Goal: Task Accomplishment & Management: Manage account settings

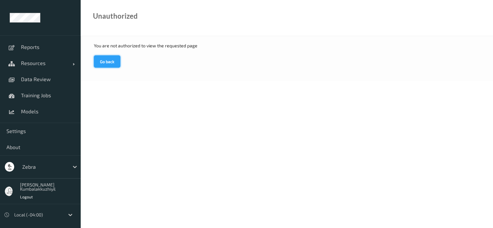
click at [103, 61] on button "Go back" at bounding box center [107, 61] width 26 height 12
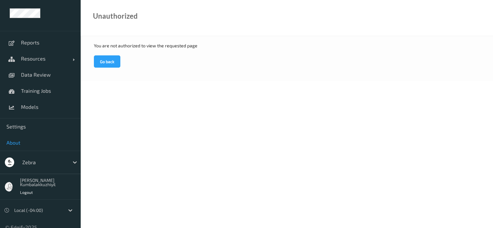
scroll to position [5, 0]
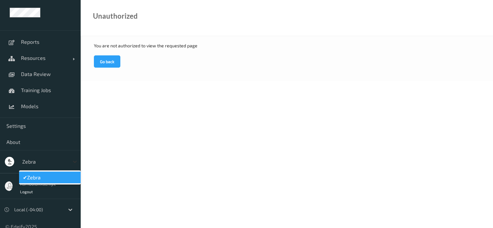
click at [72, 163] on icon at bounding box center [75, 162] width 6 height 6
click at [39, 177] on span "Zebra" at bounding box center [34, 177] width 14 height 6
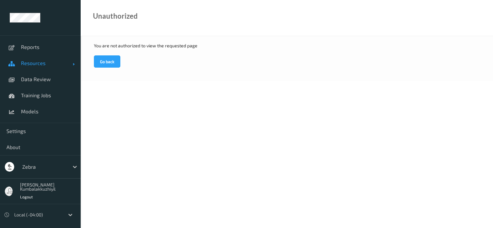
click at [36, 64] on span "Resources" at bounding box center [47, 63] width 52 height 6
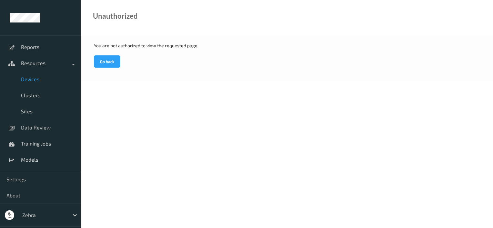
click at [31, 80] on span "Devices" at bounding box center [47, 79] width 53 height 6
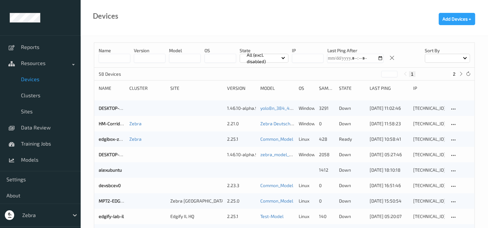
click at [108, 58] on input at bounding box center [115, 58] width 32 height 9
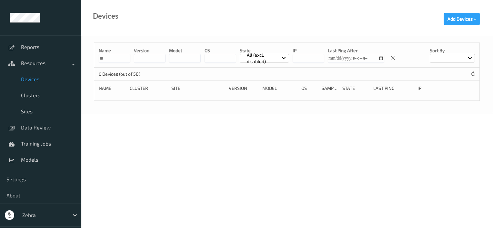
type input "*"
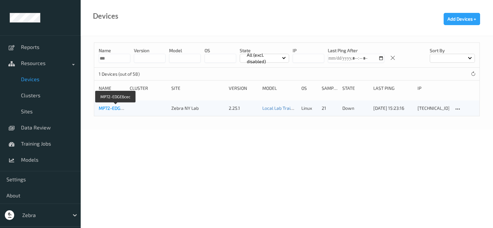
type input "***"
click at [107, 108] on link "MP72-EDGE6cec" at bounding box center [116, 107] width 34 height 5
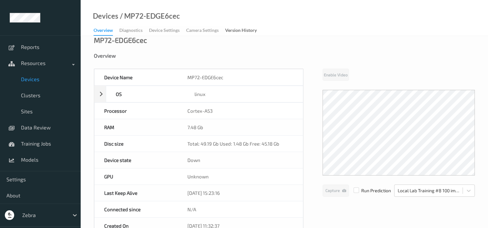
scroll to position [6, 0]
click at [132, 33] on div "Overview Diagnostics Device Settings Camera Settings Version History" at bounding box center [178, 31] width 170 height 10
click at [132, 30] on div "Overview Diagnostics Device Settings Camera Settings Version History" at bounding box center [178, 31] width 170 height 10
click at [162, 28] on div "Overview Diagnostics Device Settings Camera Settings Version History" at bounding box center [178, 31] width 170 height 10
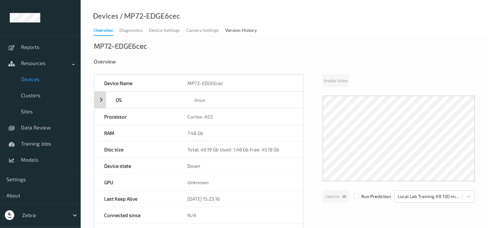
scroll to position [1, 0]
click at [135, 32] on div "Overview Diagnostics Device Settings Camera Settings Version History" at bounding box center [178, 31] width 170 height 10
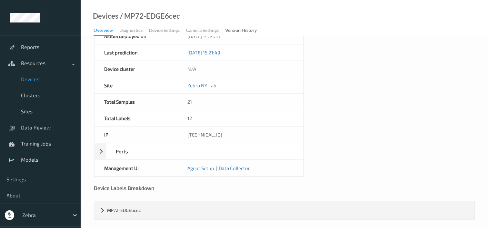
scroll to position [303, 0]
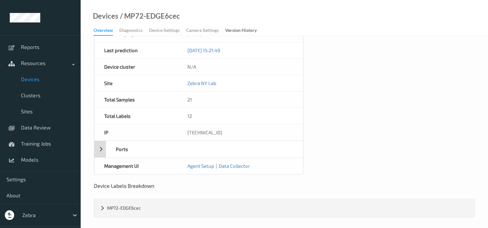
click at [103, 148] on div "Ports" at bounding box center [198, 149] width 209 height 17
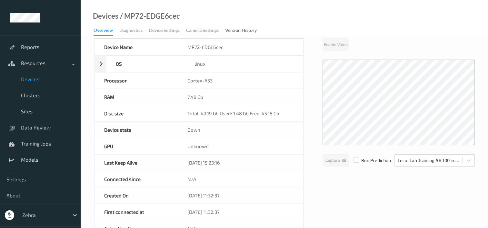
scroll to position [0, 0]
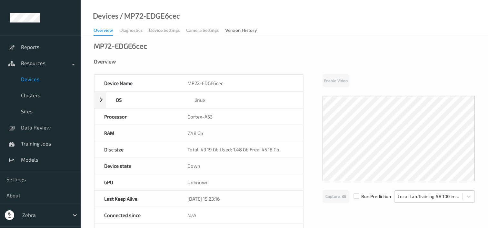
click at [172, 30] on div "Overview Diagnostics Device Settings Camera Settings Version History" at bounding box center [178, 31] width 170 height 10
click at [131, 31] on div "Overview Diagnostics Device Settings Camera Settings Version History" at bounding box center [178, 31] width 170 height 10
click at [134, 43] on div "MP72-EDGE6cec" at bounding box center [120, 46] width 53 height 6
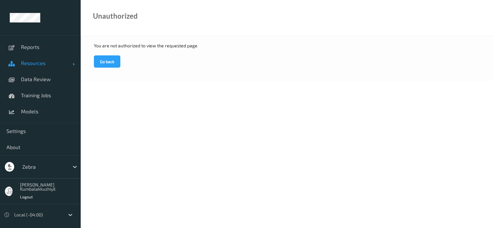
click at [50, 64] on span "Resources" at bounding box center [47, 63] width 52 height 6
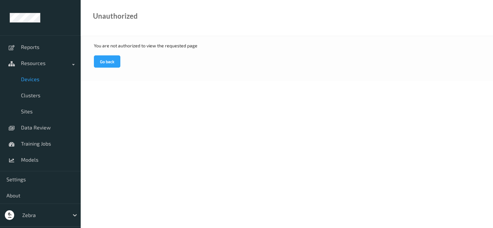
click at [34, 79] on span "Devices" at bounding box center [47, 79] width 53 height 6
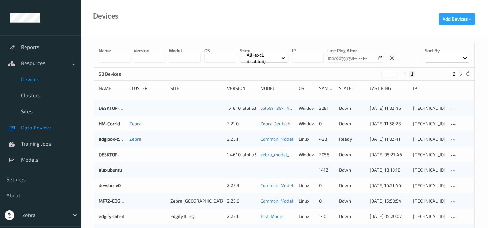
scroll to position [72, 0]
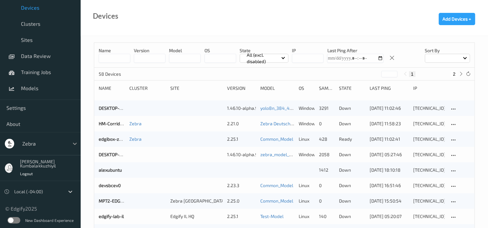
click at [72, 145] on icon at bounding box center [75, 144] width 6 height 6
click at [65, 138] on div "Zebra" at bounding box center [50, 144] width 62 height 12
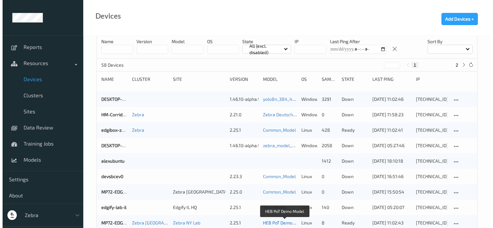
scroll to position [0, 0]
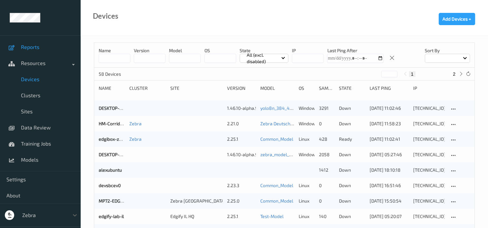
click at [68, 52] on link "Reports" at bounding box center [40, 47] width 81 height 16
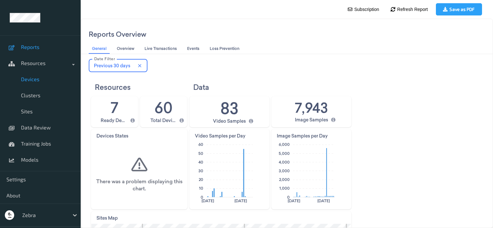
click at [31, 80] on span "Devices" at bounding box center [47, 79] width 53 height 6
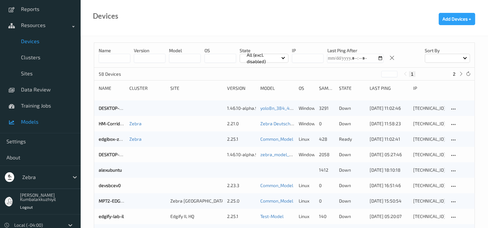
scroll to position [39, 0]
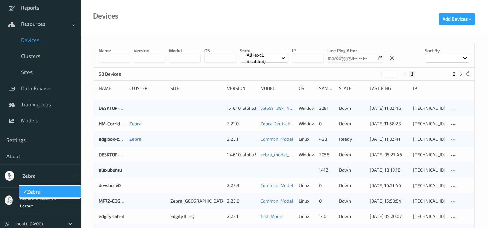
click at [72, 176] on icon at bounding box center [75, 176] width 6 height 6
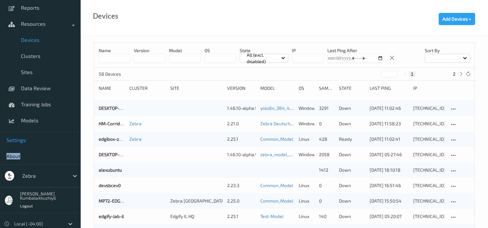
drag, startPoint x: 42, startPoint y: 153, endPoint x: 41, endPoint y: 144, distance: 9.4
click at [41, 144] on div "Reports Resources Devices Clusters Sites Data Review Training Jobs Models Setti…" at bounding box center [40, 103] width 81 height 284
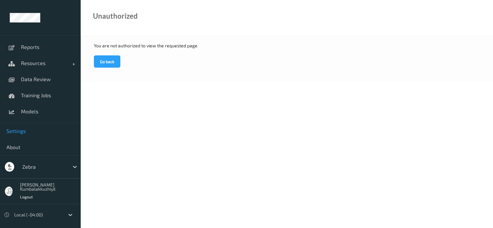
scroll to position [23, 0]
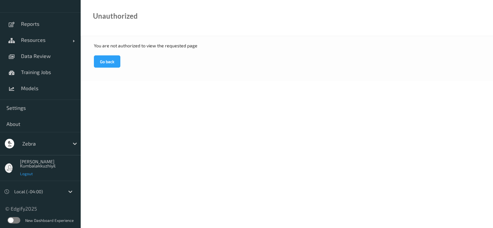
click at [26, 175] on span "Logout" at bounding box center [26, 173] width 13 height 5
